Goal: Communication & Community: Answer question/provide support

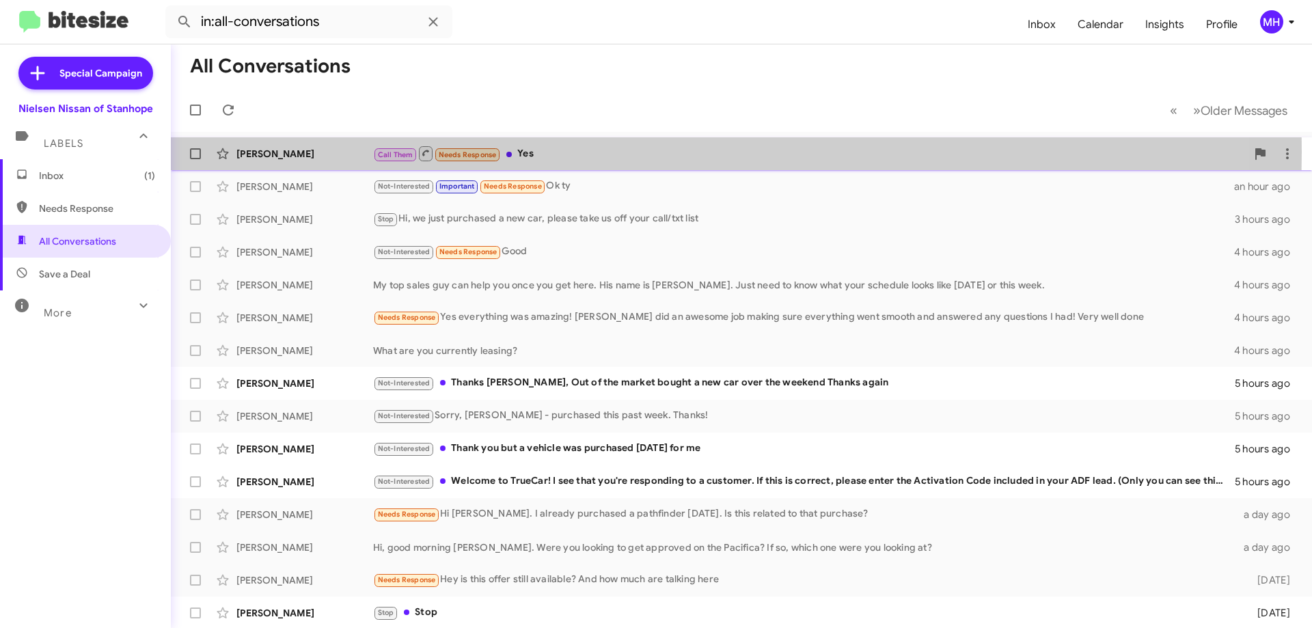
click at [581, 152] on div "Call Them Needs Response Yes" at bounding box center [809, 153] width 873 height 17
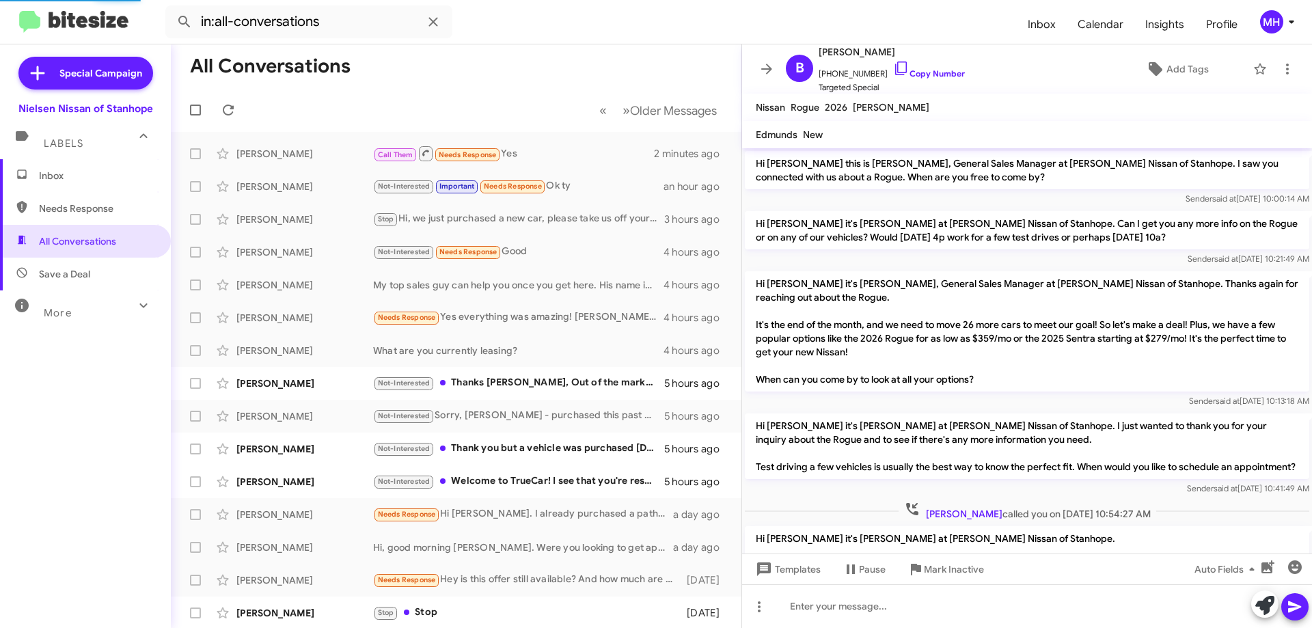
scroll to position [332, 0]
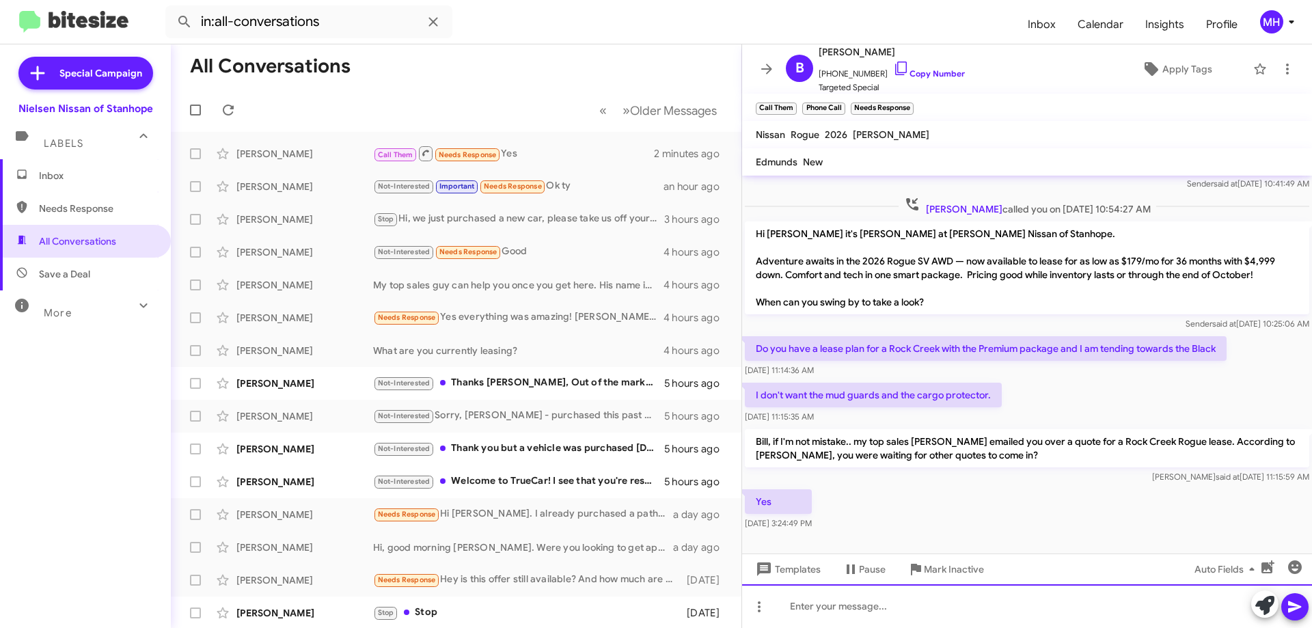
click at [812, 611] on div at bounding box center [1027, 606] width 570 height 44
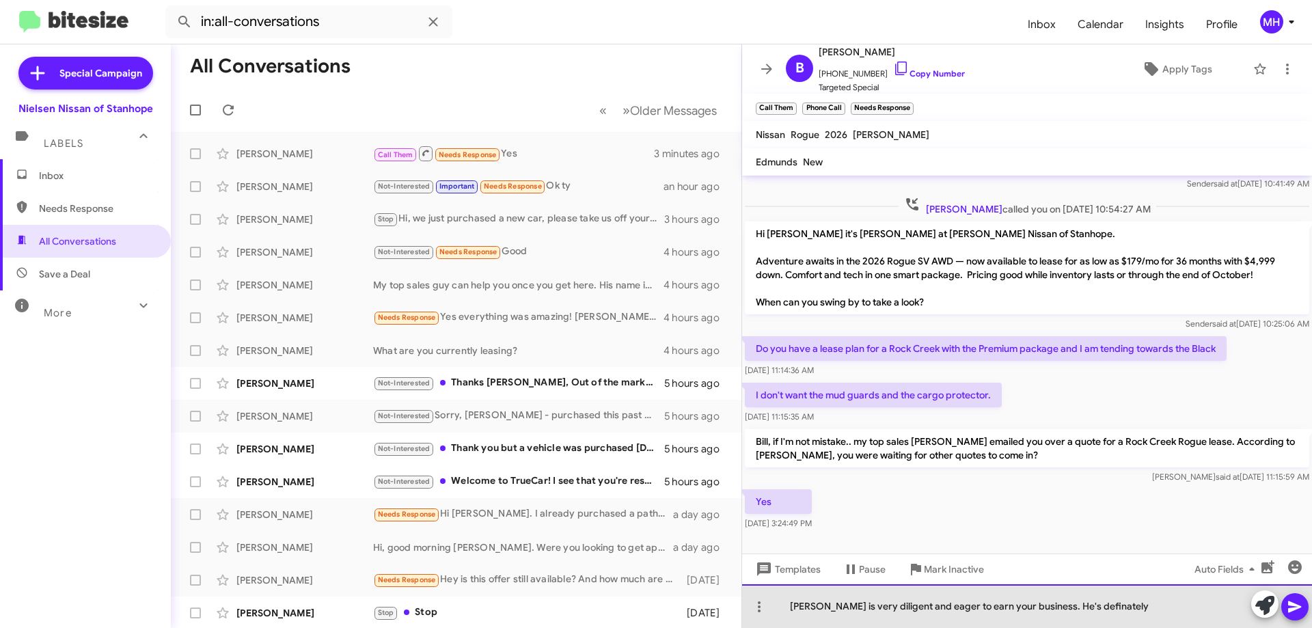
click at [1085, 605] on div "[PERSON_NAME] is very diligent and eager to earn your business. He's definately" at bounding box center [1027, 606] width 570 height 44
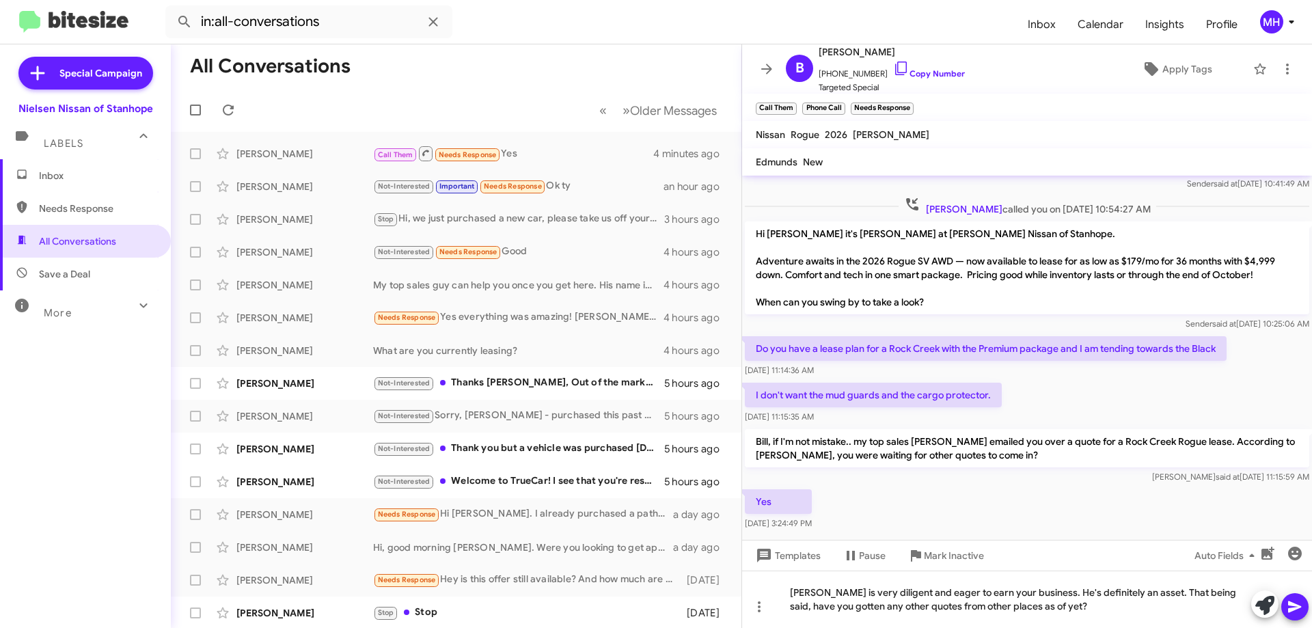
click at [1297, 611] on icon at bounding box center [1294, 606] width 16 height 16
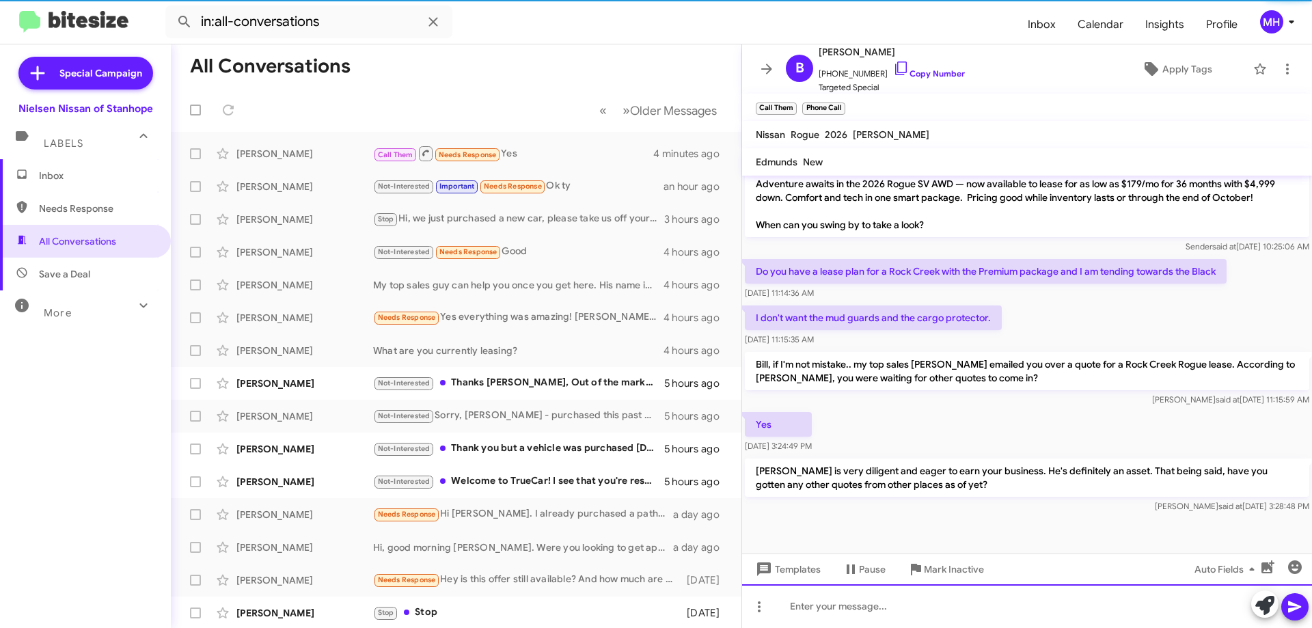
scroll to position [423, 0]
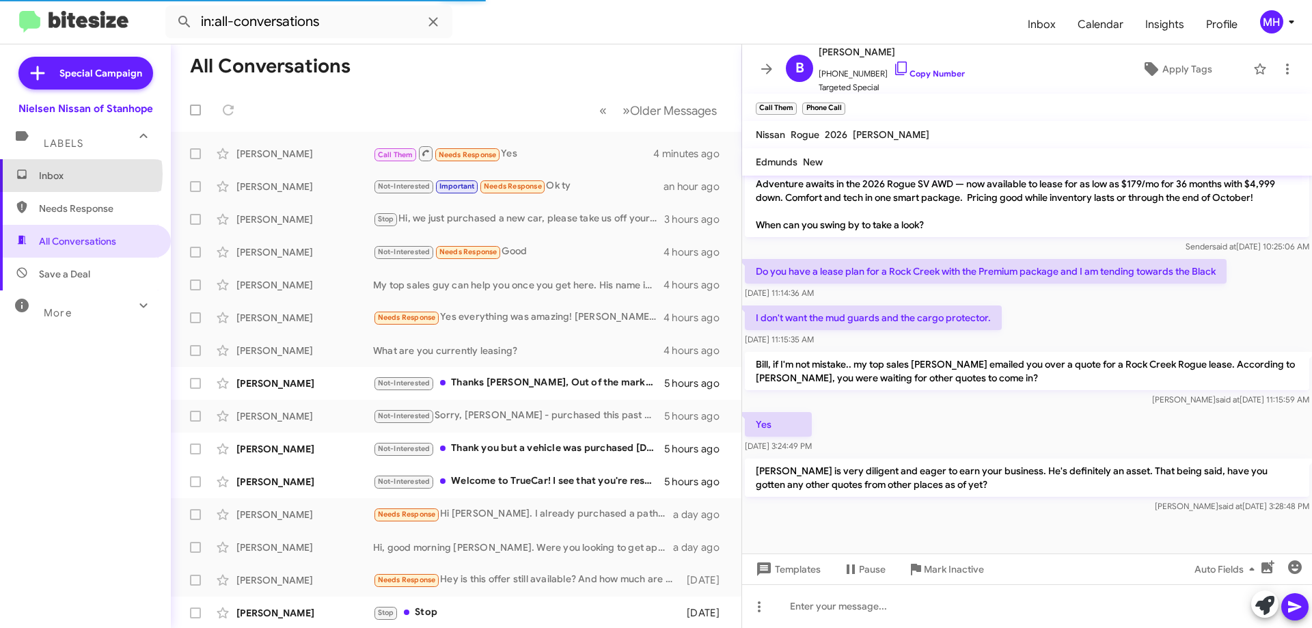
click at [72, 174] on span "Inbox" at bounding box center [97, 176] width 116 height 14
